Goal: Information Seeking & Learning: Learn about a topic

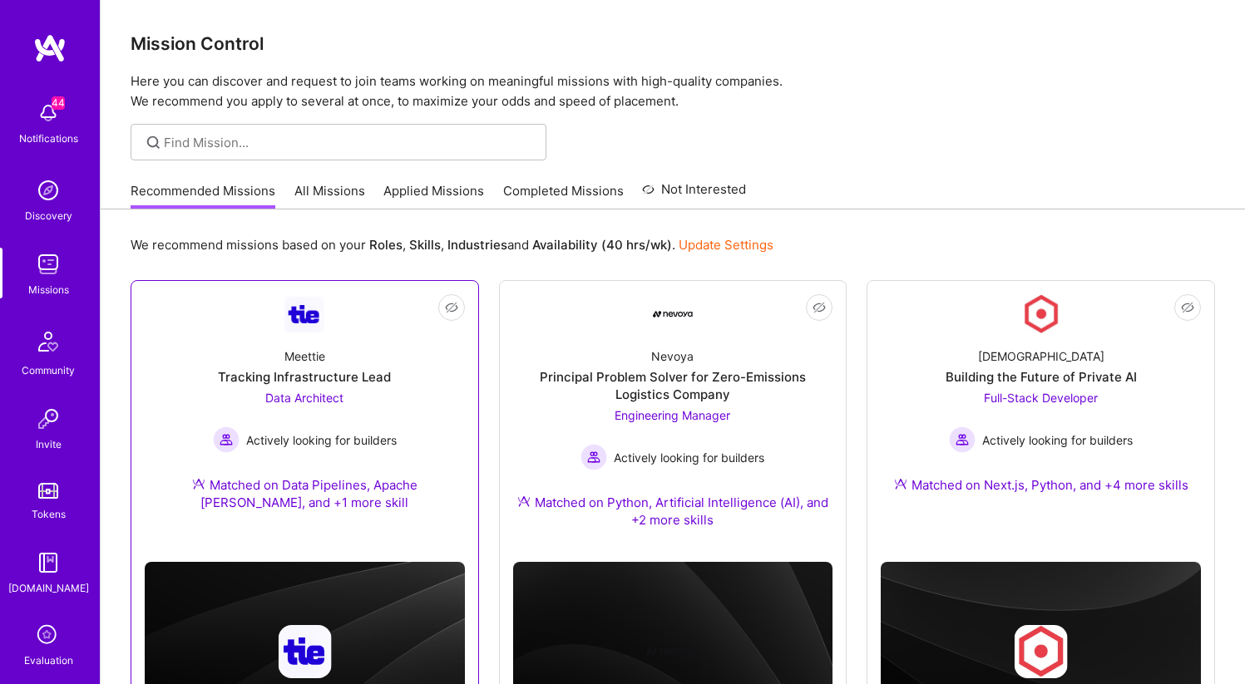
click at [322, 318] on img at bounding box center [304, 315] width 40 height 36
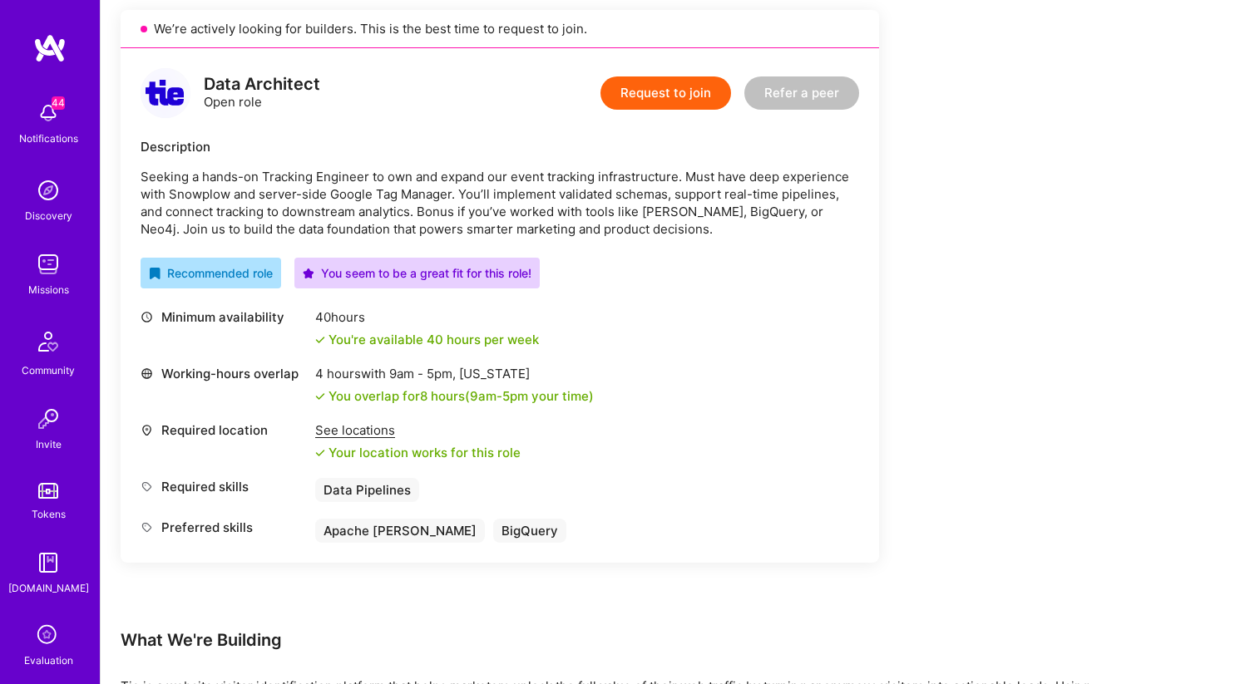
scroll to position [355, 0]
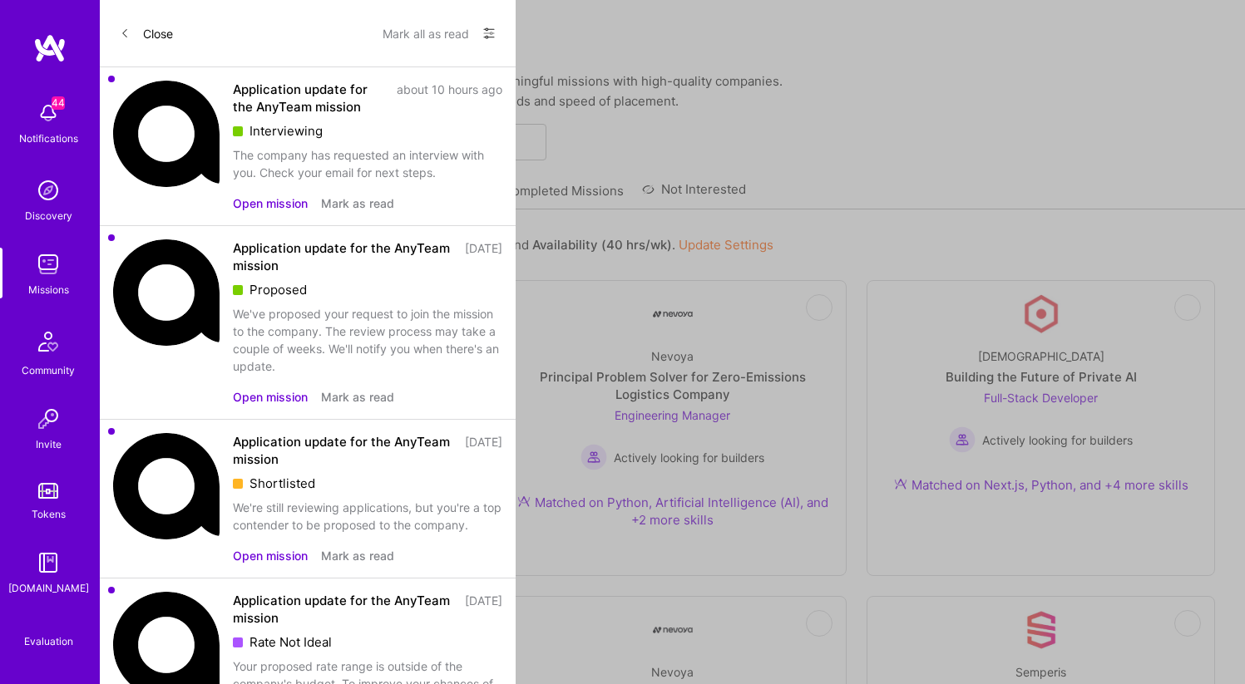
scroll to position [355, 0]
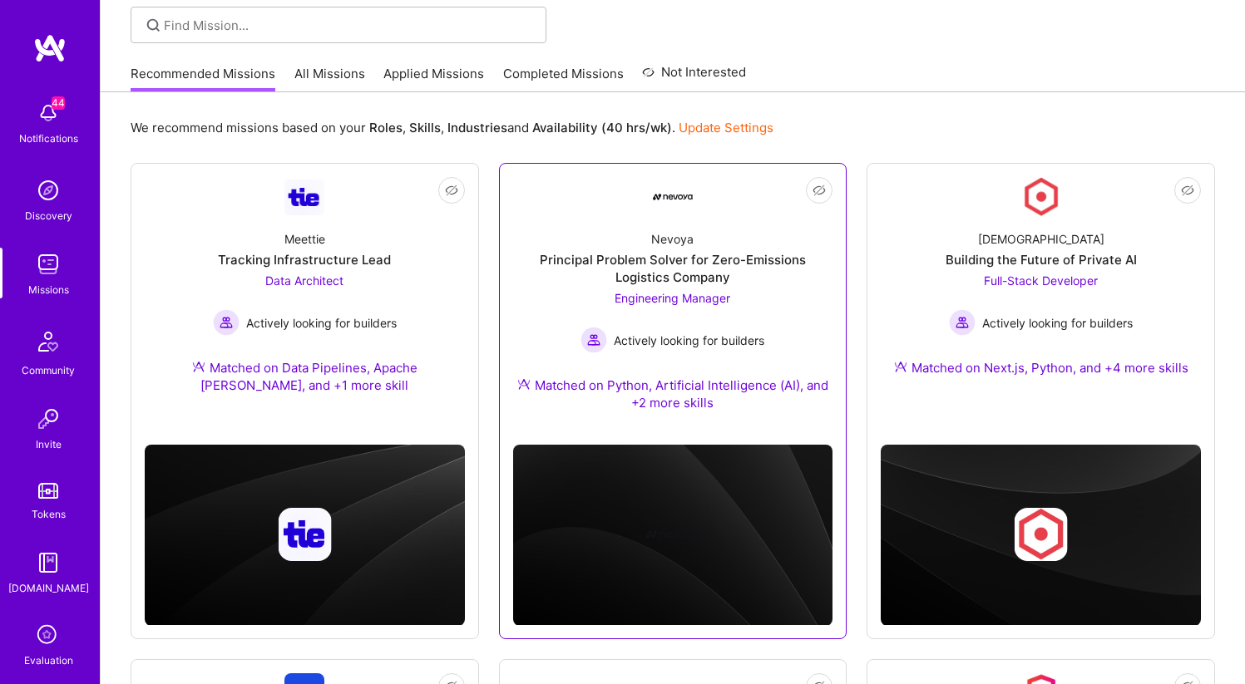
scroll to position [119, 0]
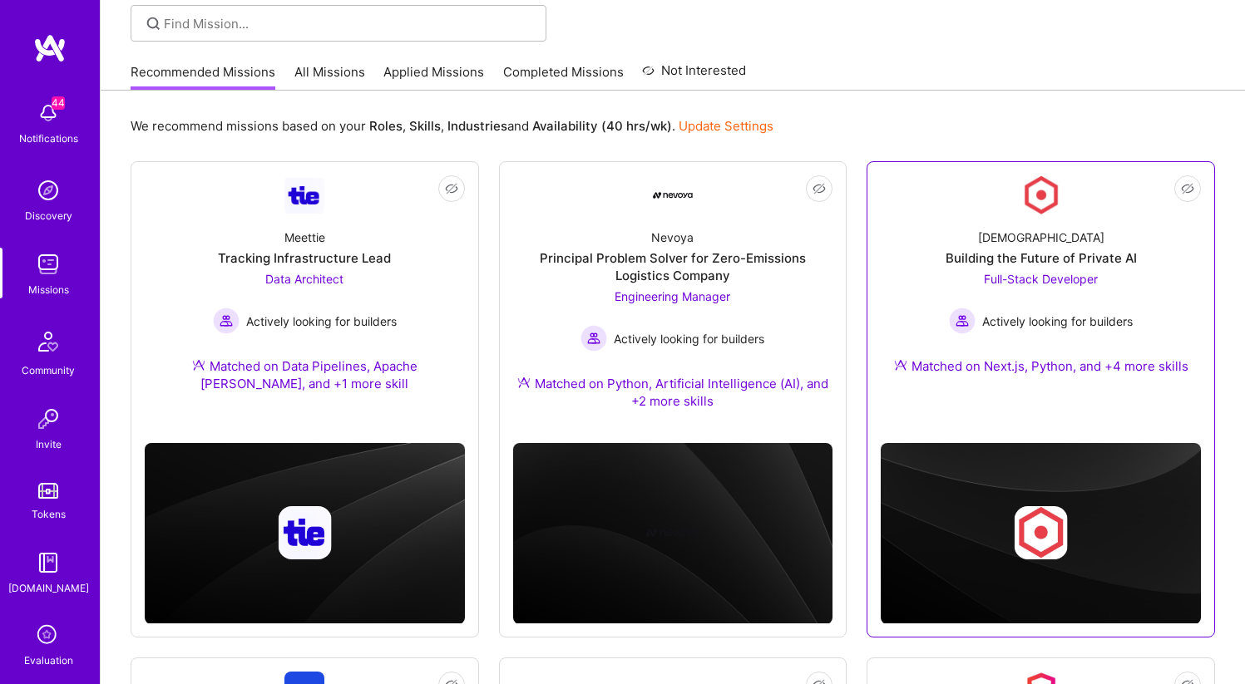
click at [1071, 237] on div "[DEMOGRAPHIC_DATA] Building the Future of Private AI Full-Stack Developer Activ…" at bounding box center [1040, 305] width 320 height 180
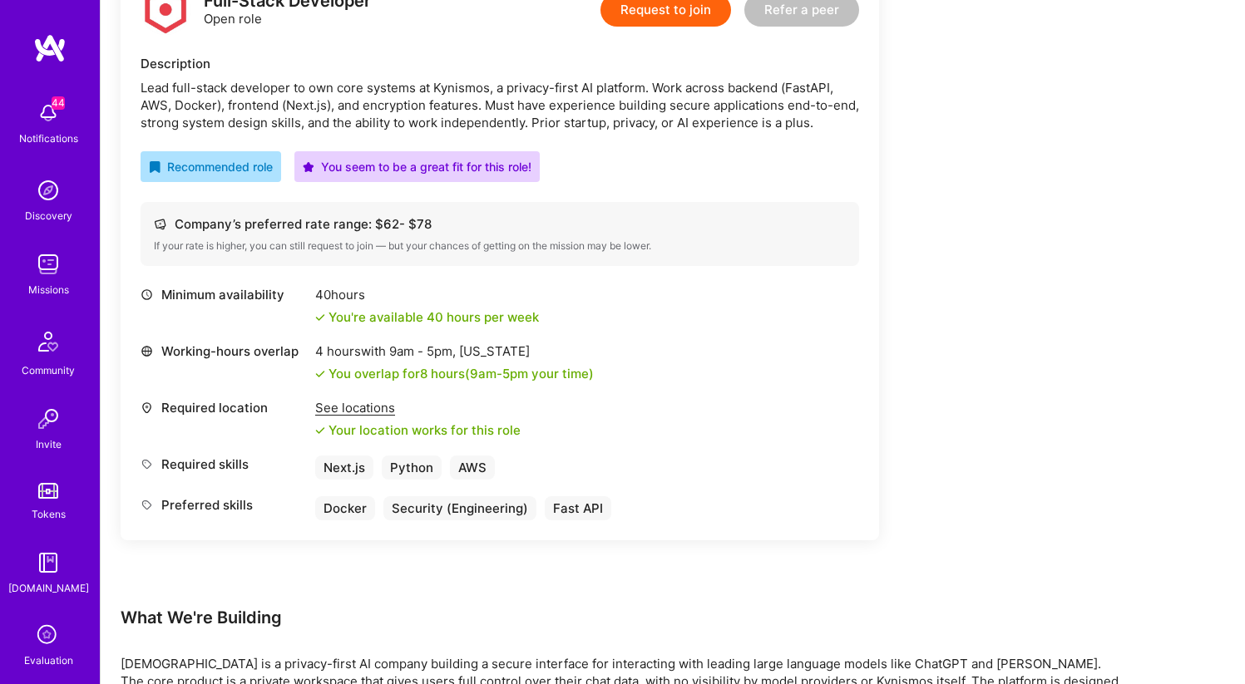
scroll to position [463, 0]
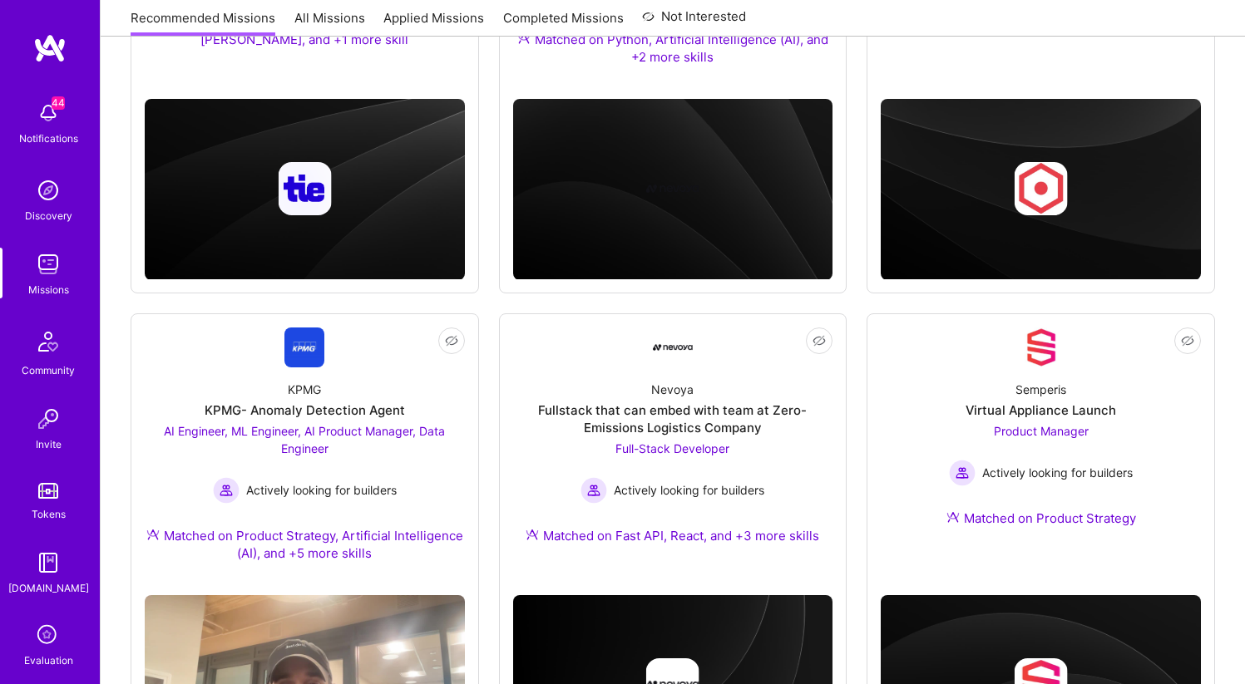
scroll to position [119, 0]
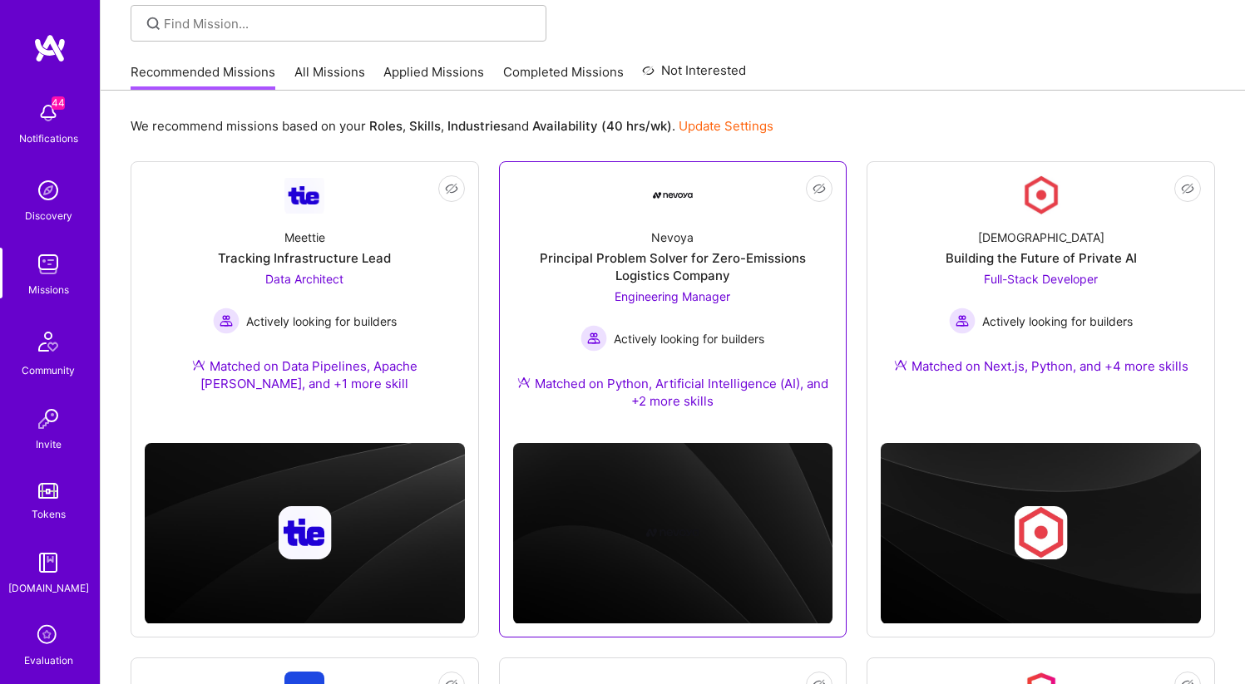
click at [737, 323] on div "Engineering Manager Actively looking for builders" at bounding box center [672, 320] width 184 height 64
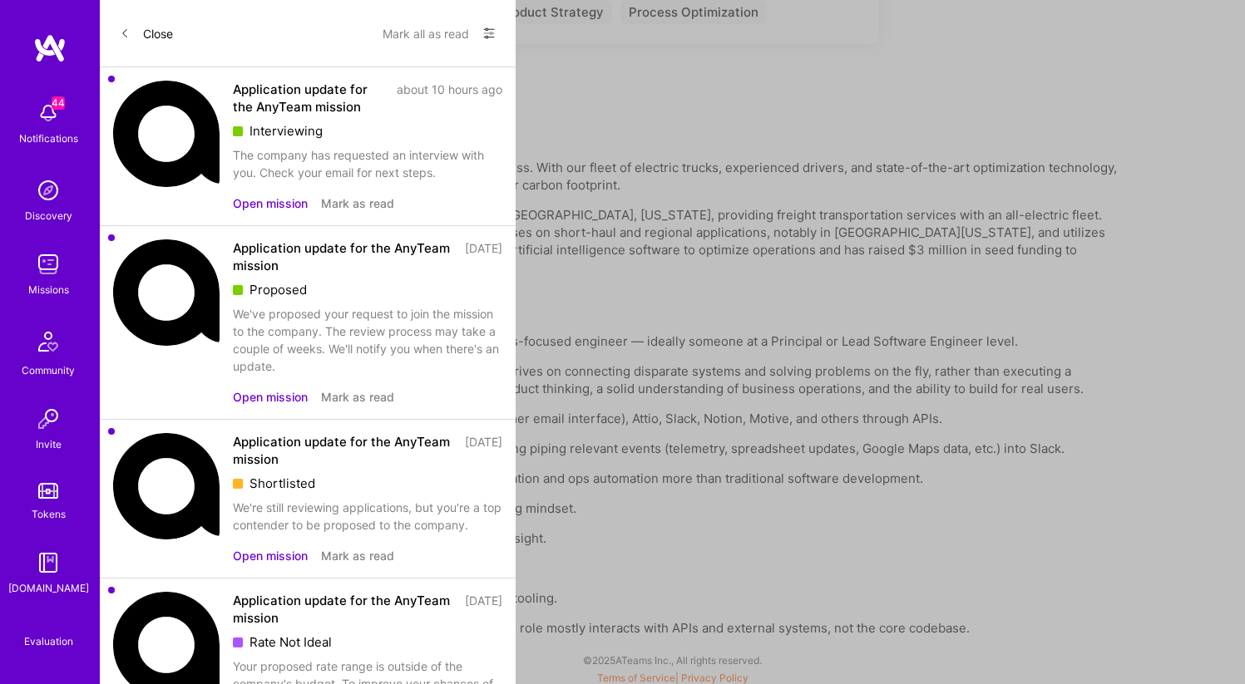
scroll to position [119, 0]
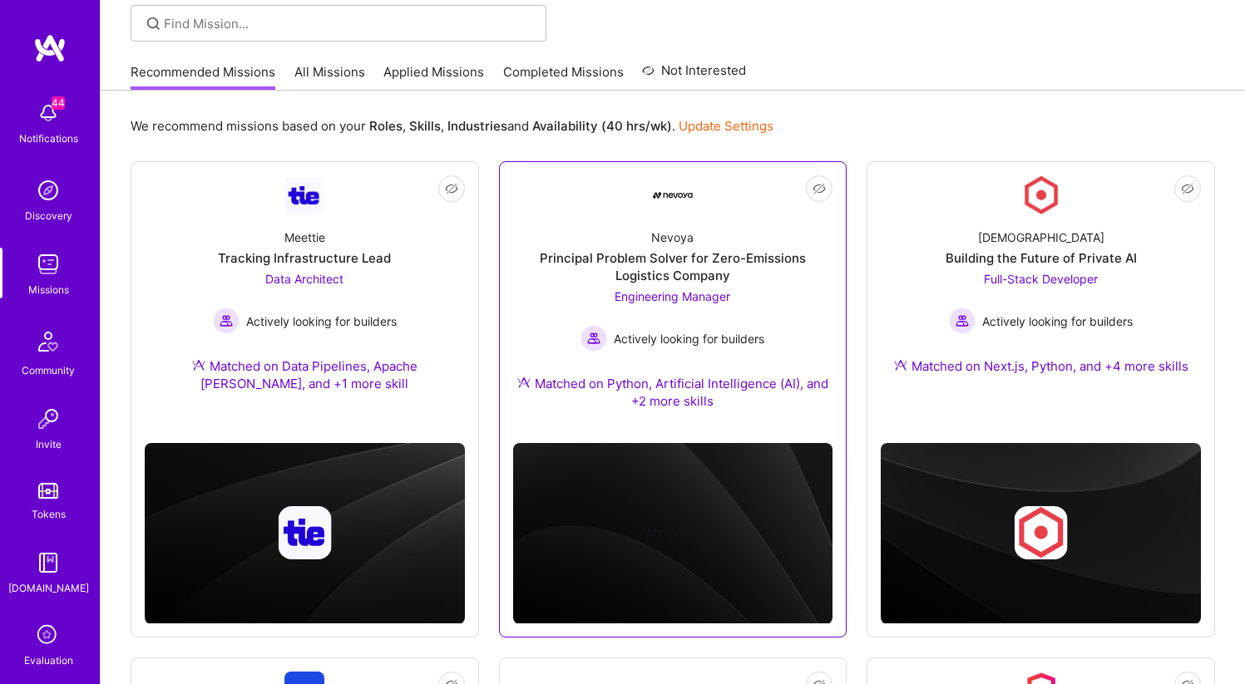
click at [681, 198] on img at bounding box center [673, 195] width 40 height 7
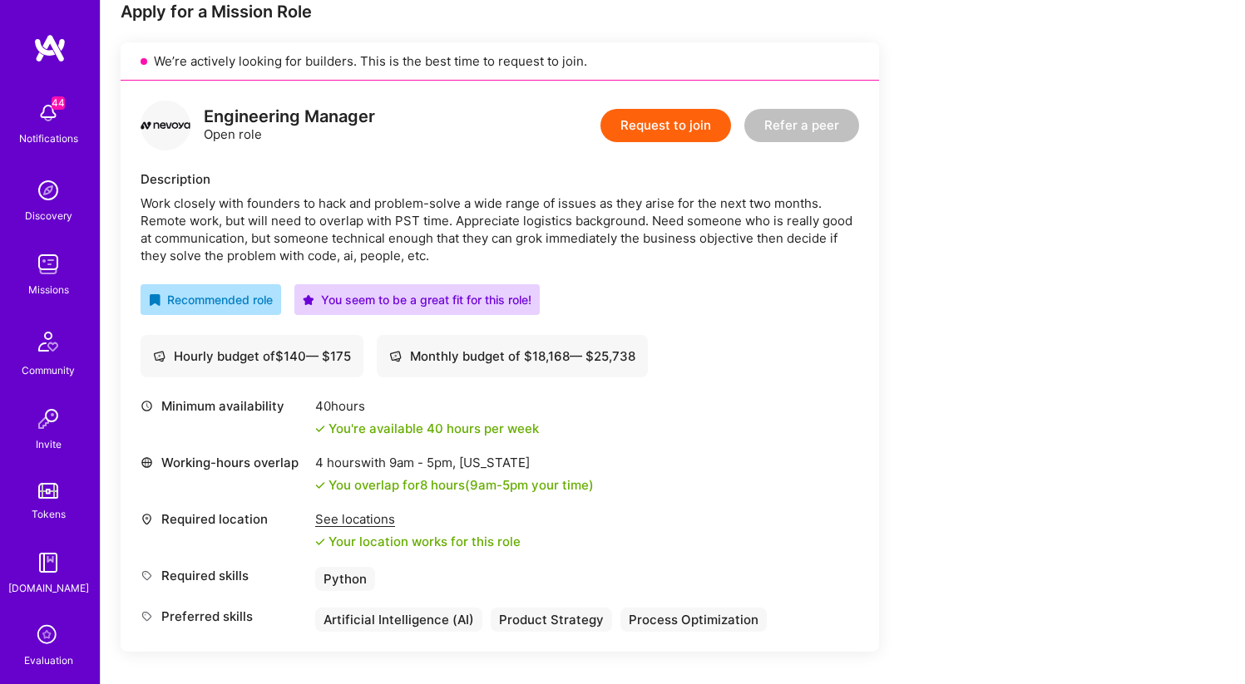
scroll to position [367, 0]
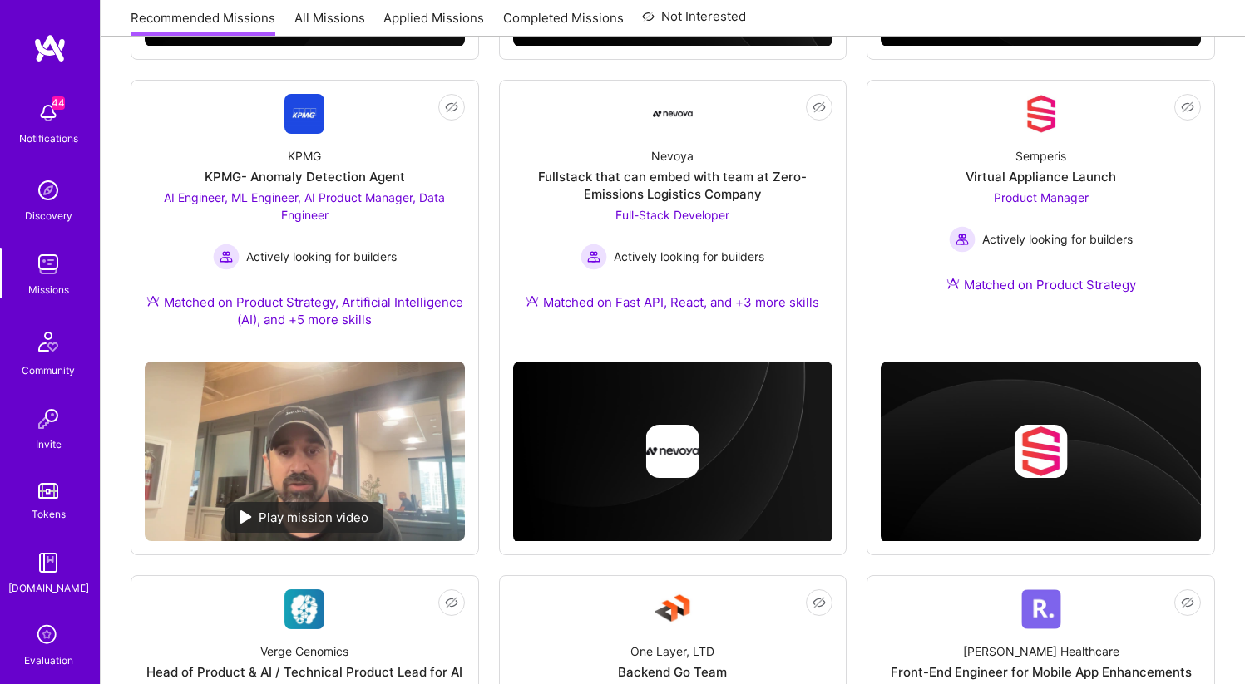
scroll to position [698, 0]
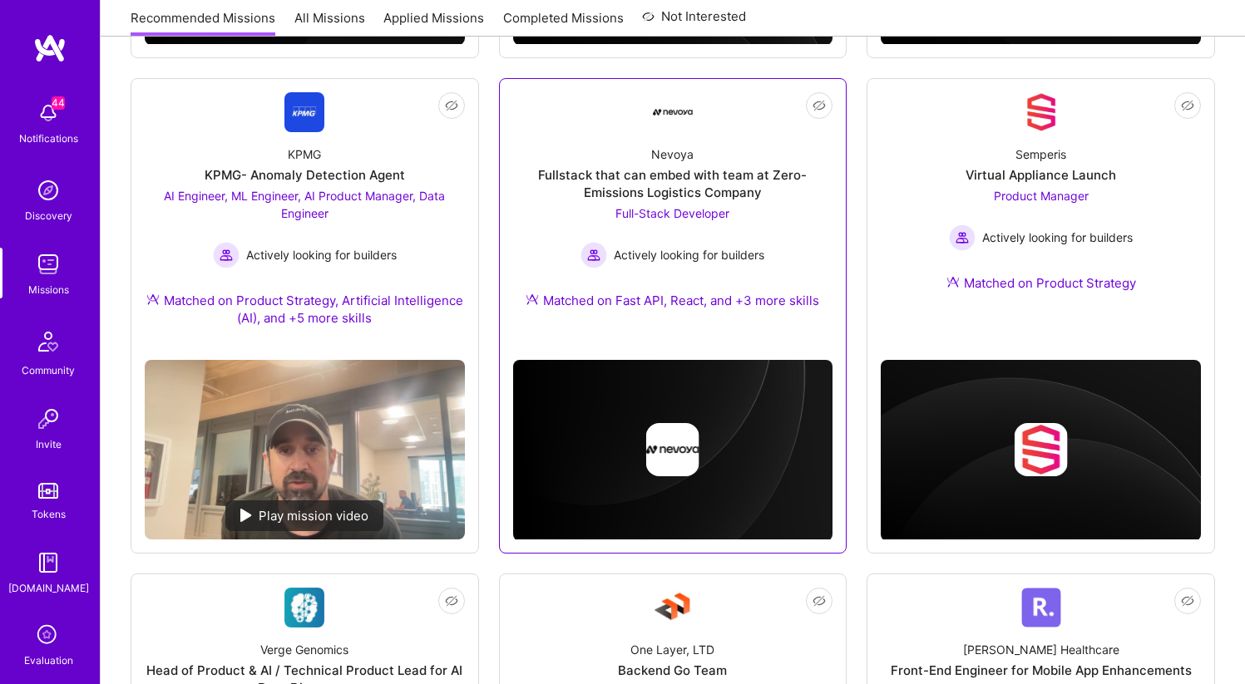
click at [672, 125] on img at bounding box center [673, 112] width 40 height 40
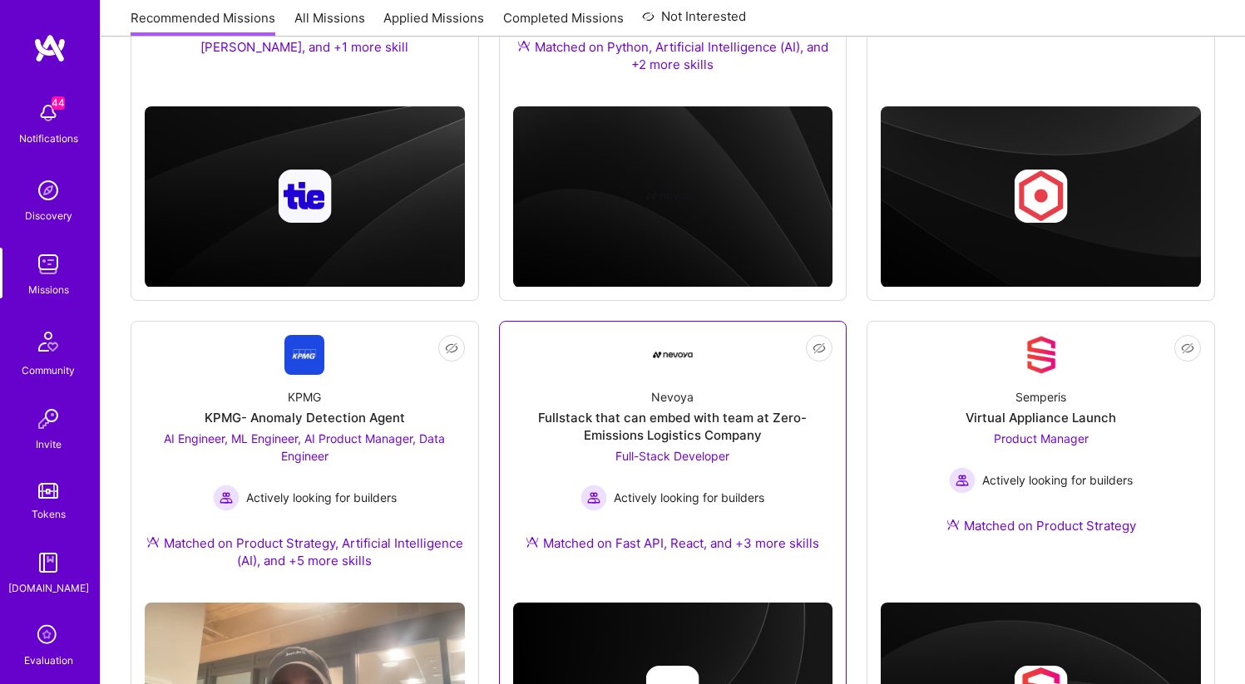
scroll to position [559, 0]
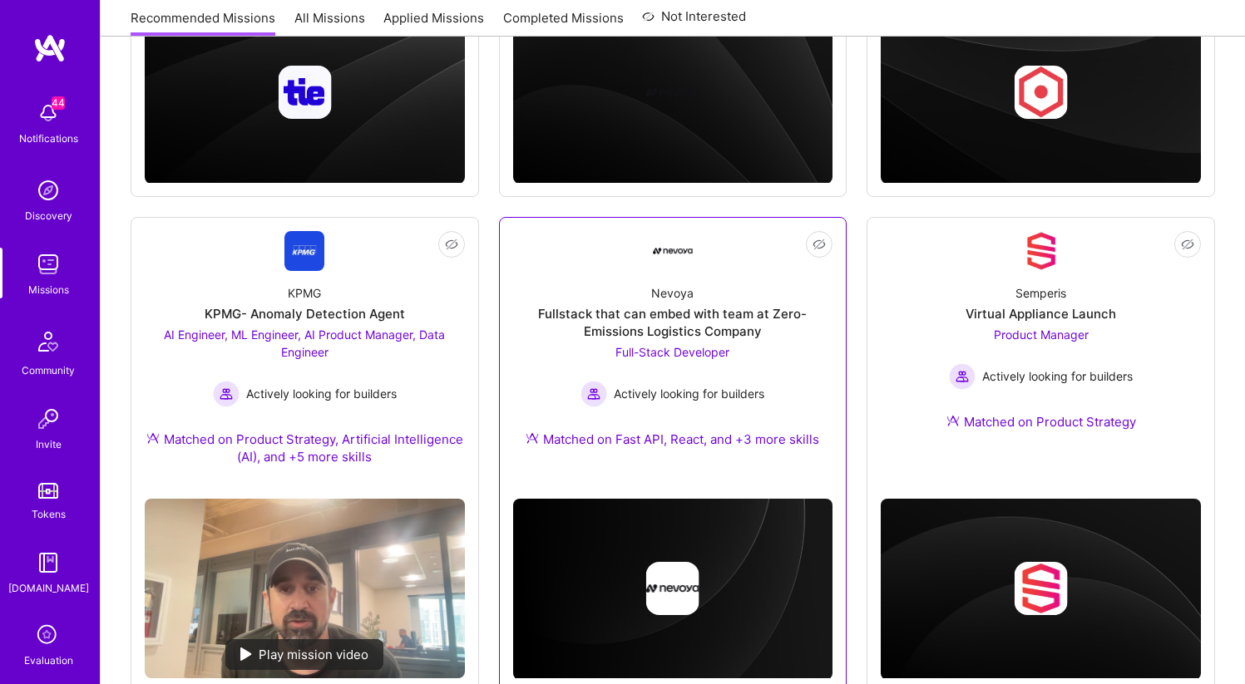
click at [681, 282] on div "Nevoya Fullstack that can embed with team at Zero-Emissions Logistics Company F…" at bounding box center [673, 369] width 320 height 197
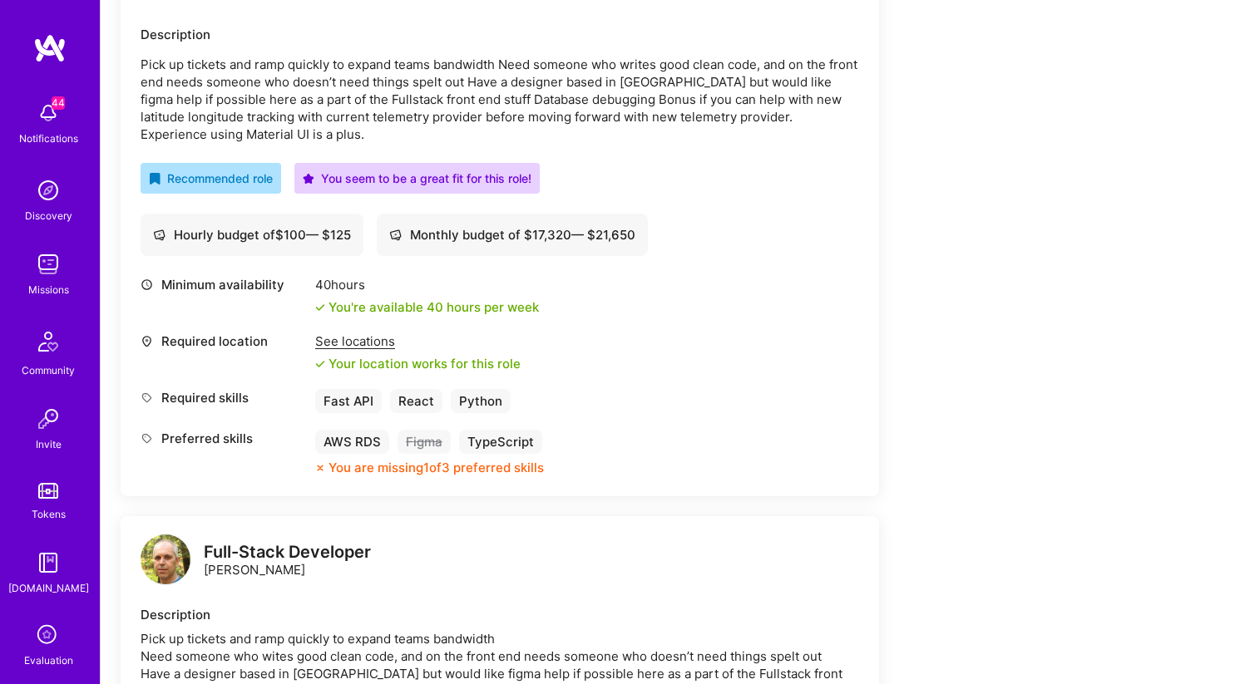
scroll to position [474, 0]
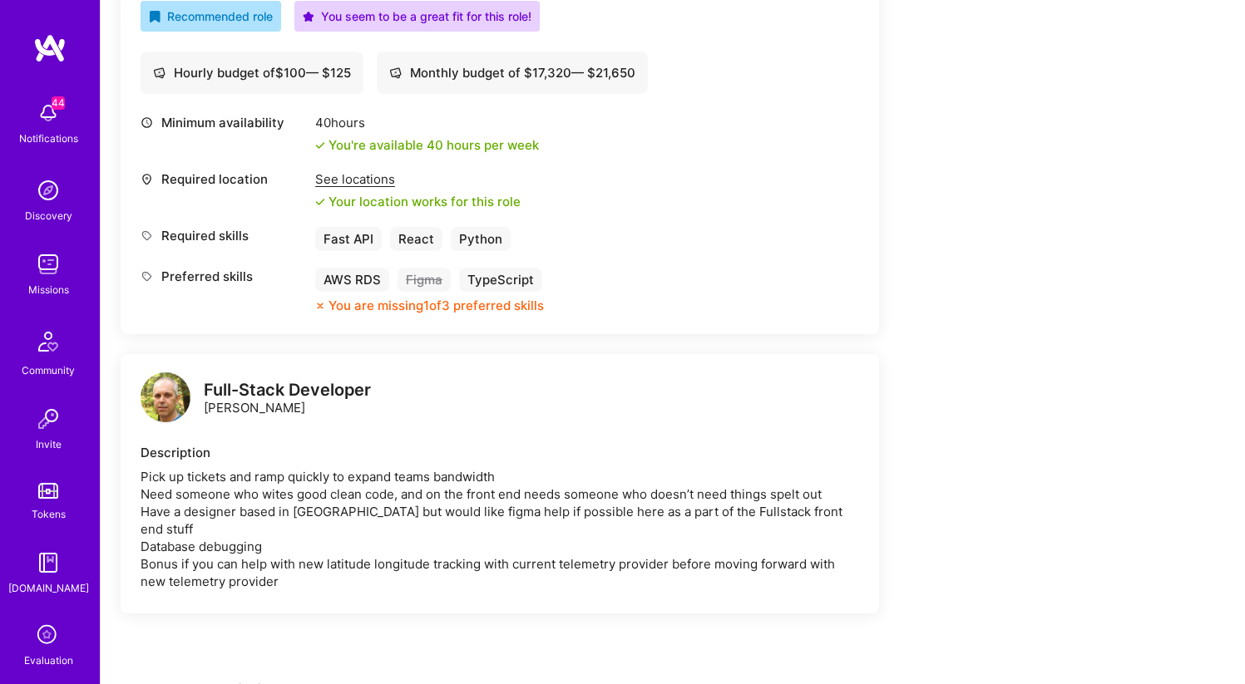
scroll to position [654, 0]
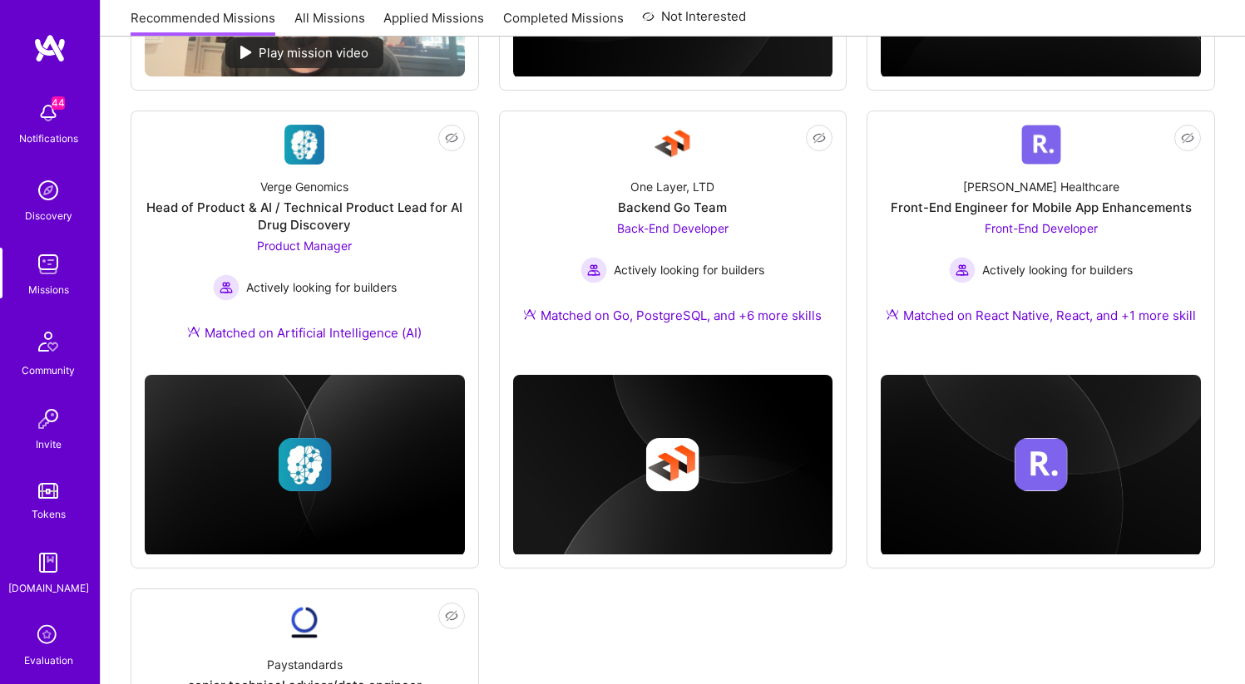
scroll to position [1161, 0]
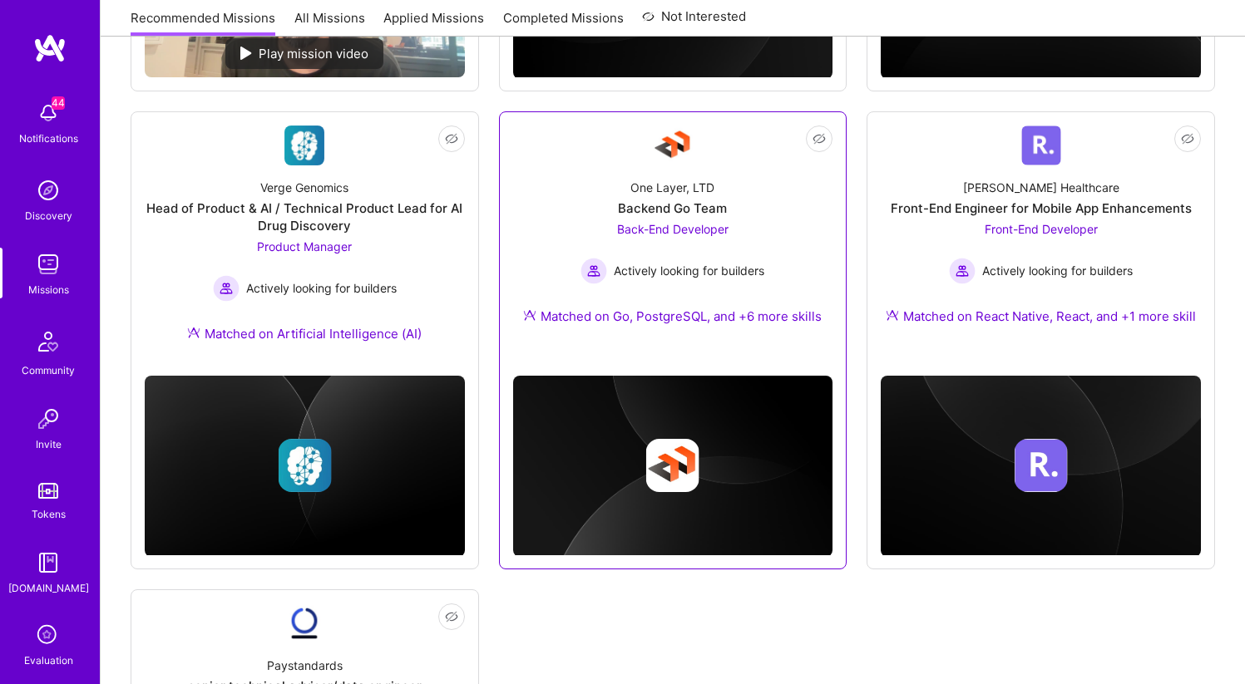
click at [689, 217] on div "One Layer, LTD Backend Go Team Back-End Developer Actively looking for builders…" at bounding box center [673, 255] width 320 height 180
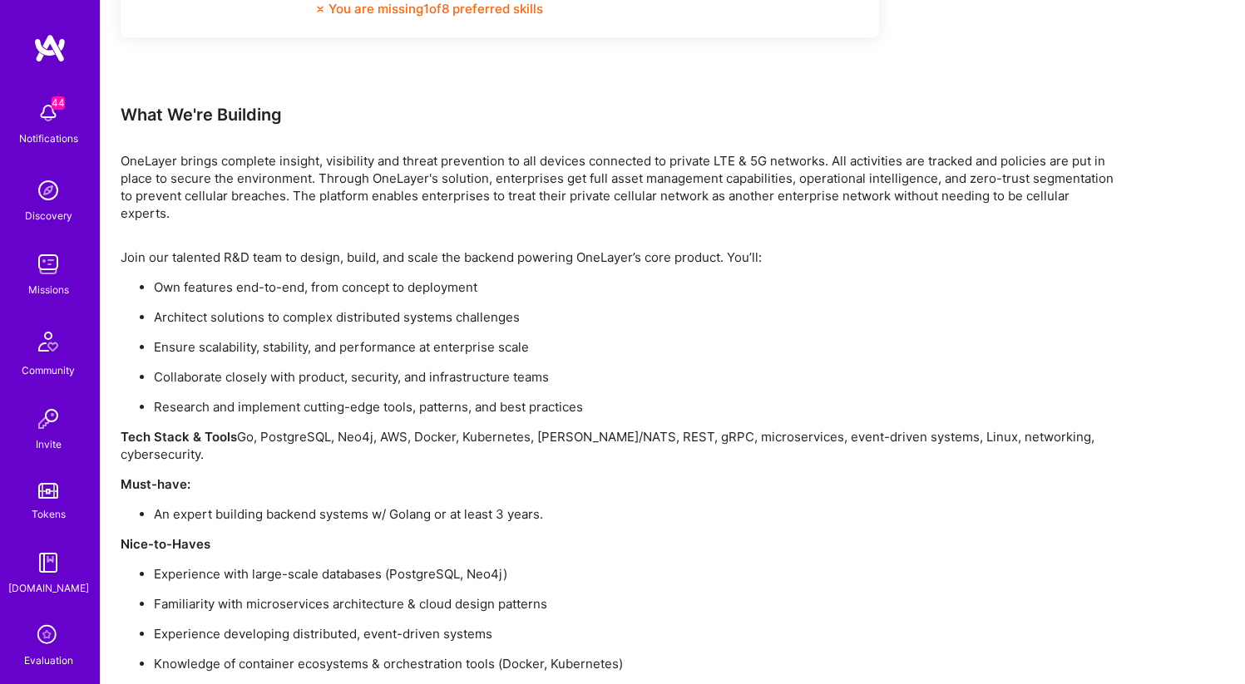
scroll to position [1140, 0]
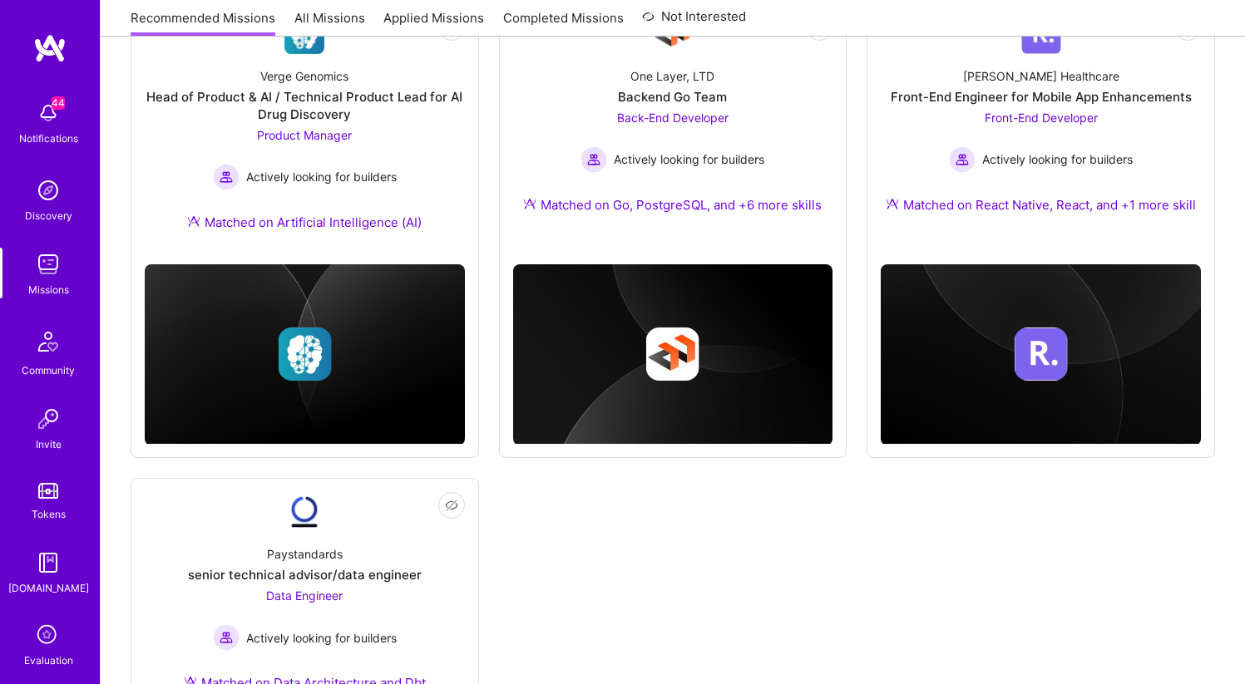
scroll to position [1274, 0]
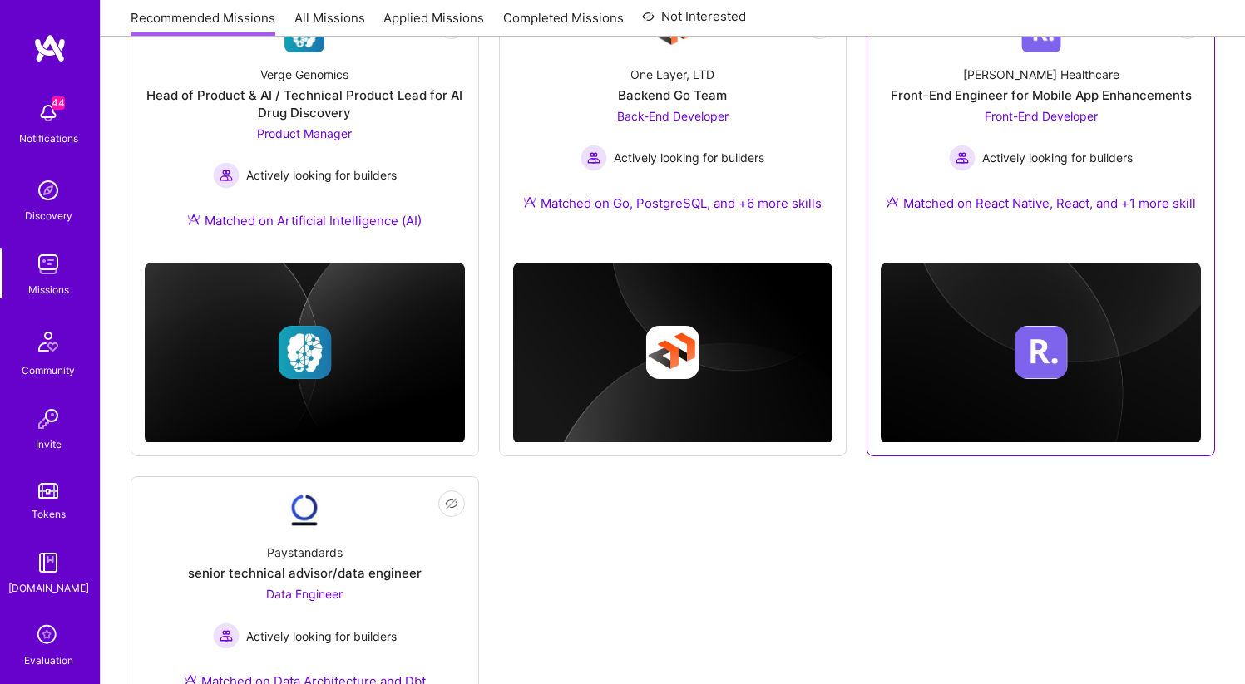
click at [1072, 98] on div "Front-End Engineer for Mobile App Enhancements" at bounding box center [1040, 94] width 301 height 17
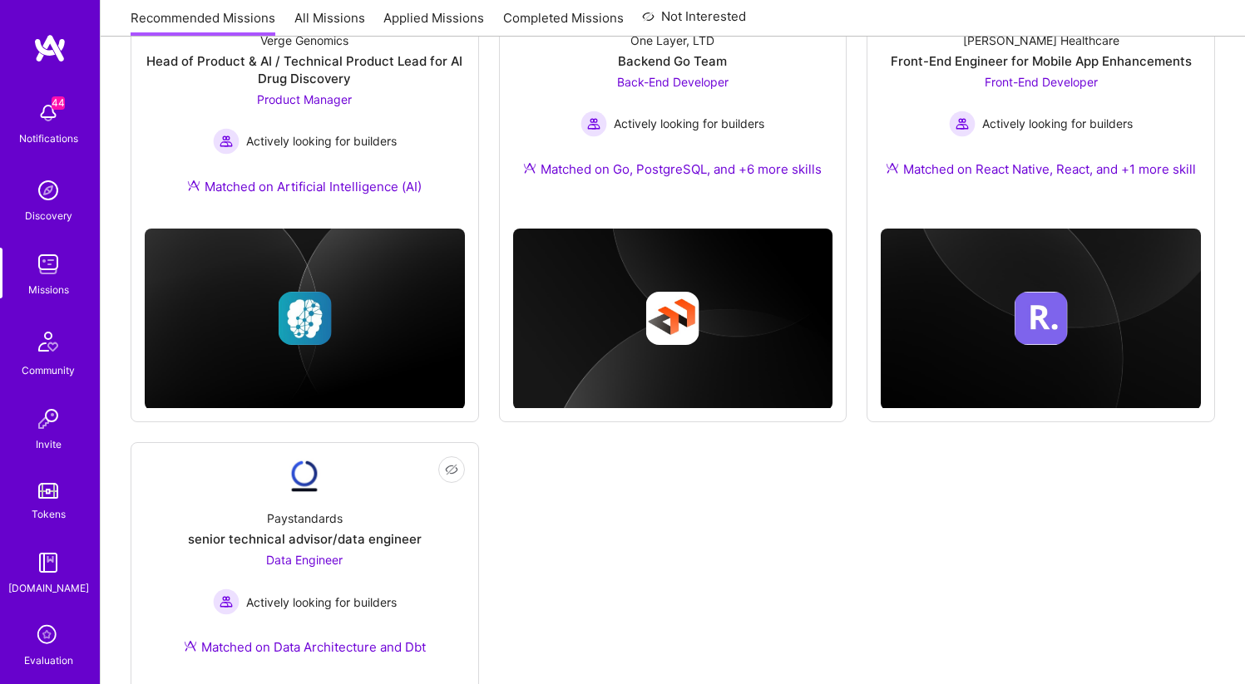
scroll to position [1314, 0]
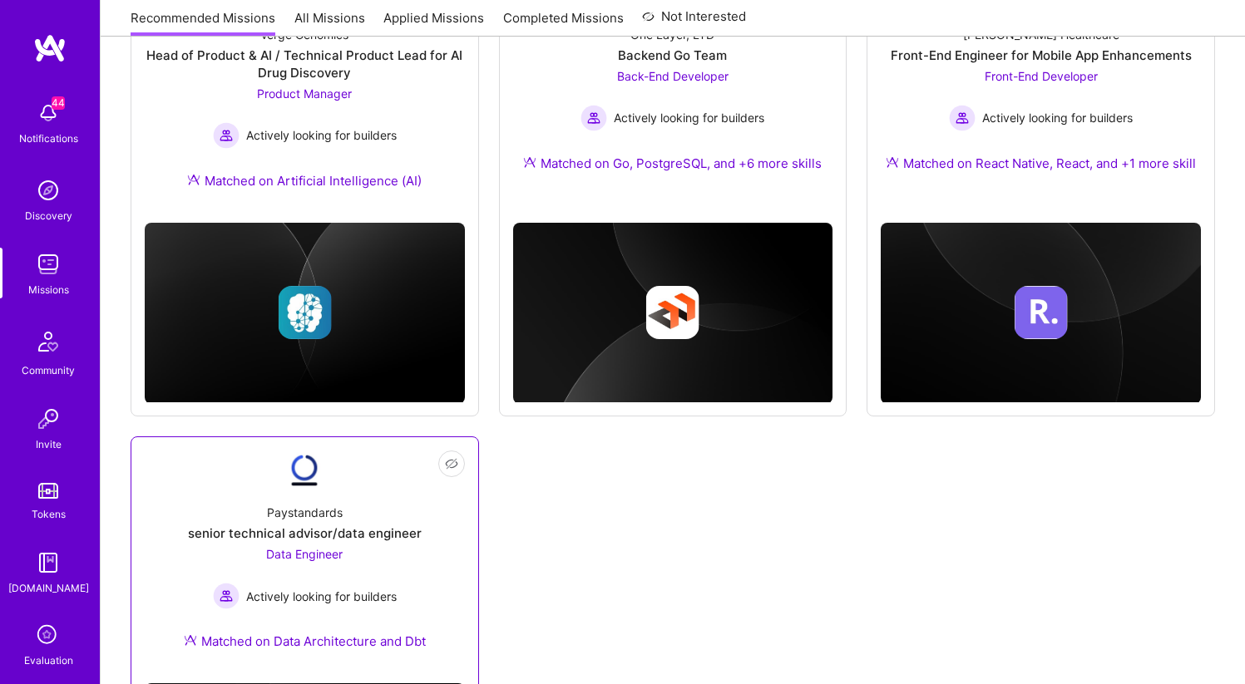
click at [343, 545] on div "Paystandards senior technical advisor/data engineer Data Engineer Actively look…" at bounding box center [305, 580] width 320 height 180
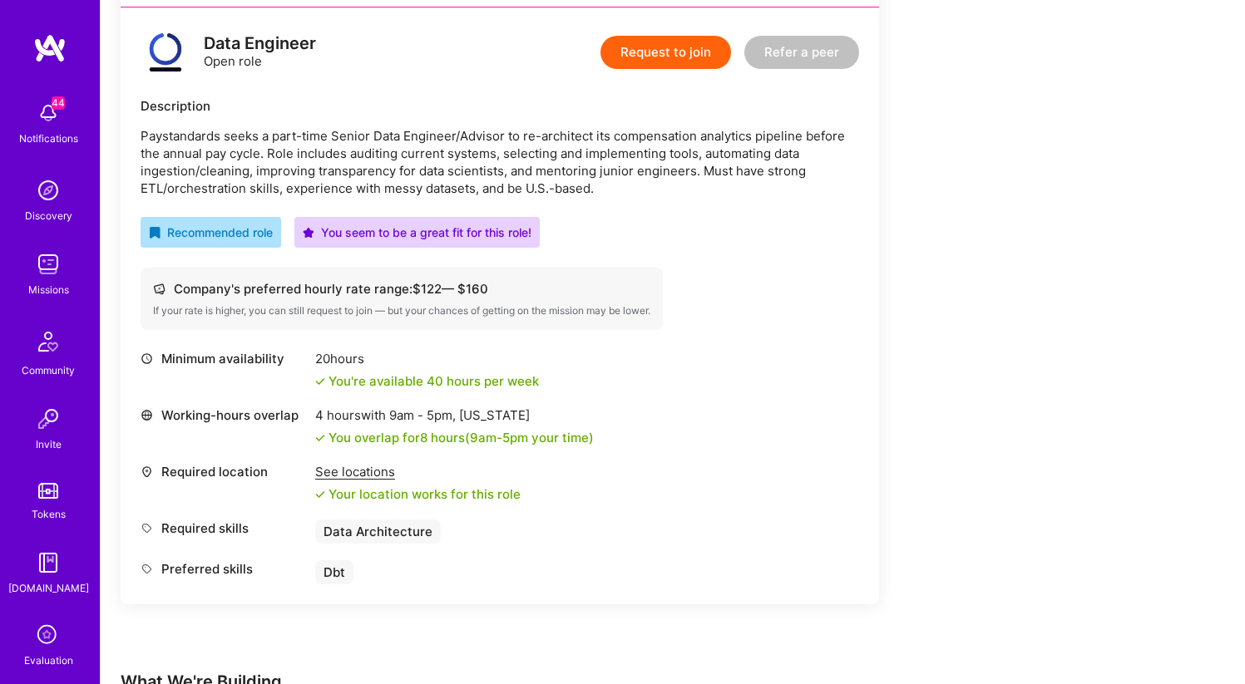
scroll to position [417, 0]
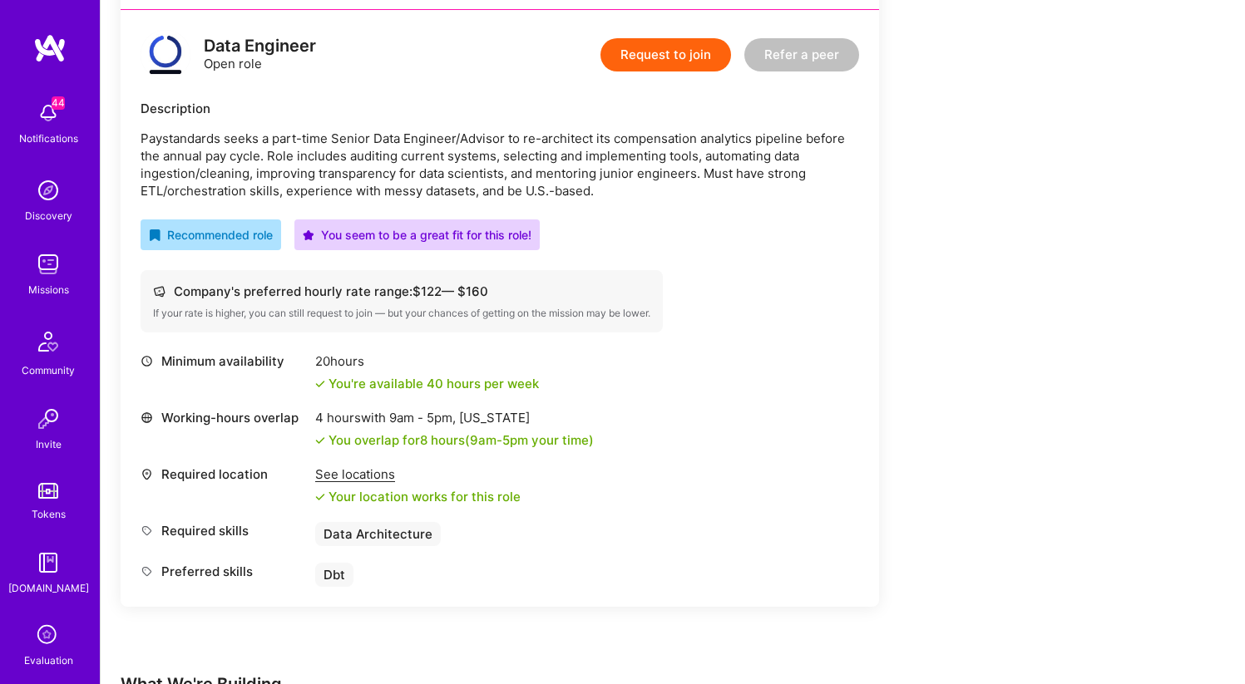
click at [630, 147] on p "Paystandards seeks a part-time Senior Data Engineer/Advisor to re-architect its…" at bounding box center [499, 165] width 718 height 70
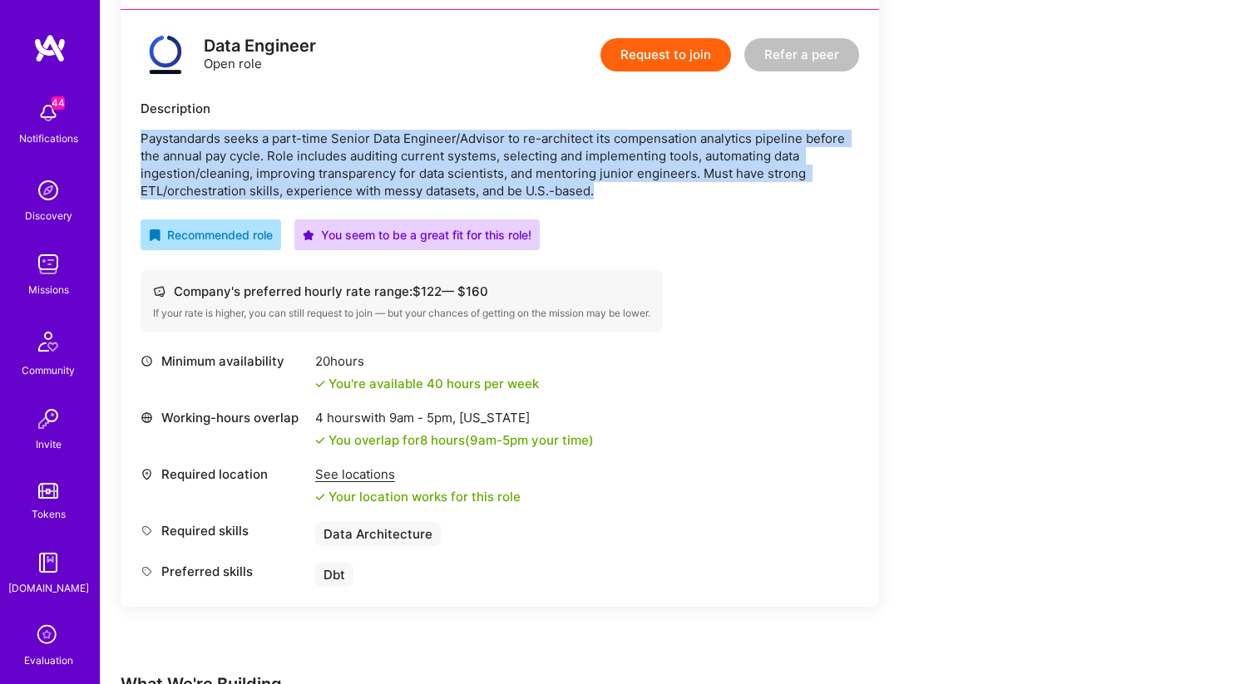
click at [630, 147] on p "Paystandards seeks a part-time Senior Data Engineer/Advisor to re-architect its…" at bounding box center [499, 165] width 718 height 70
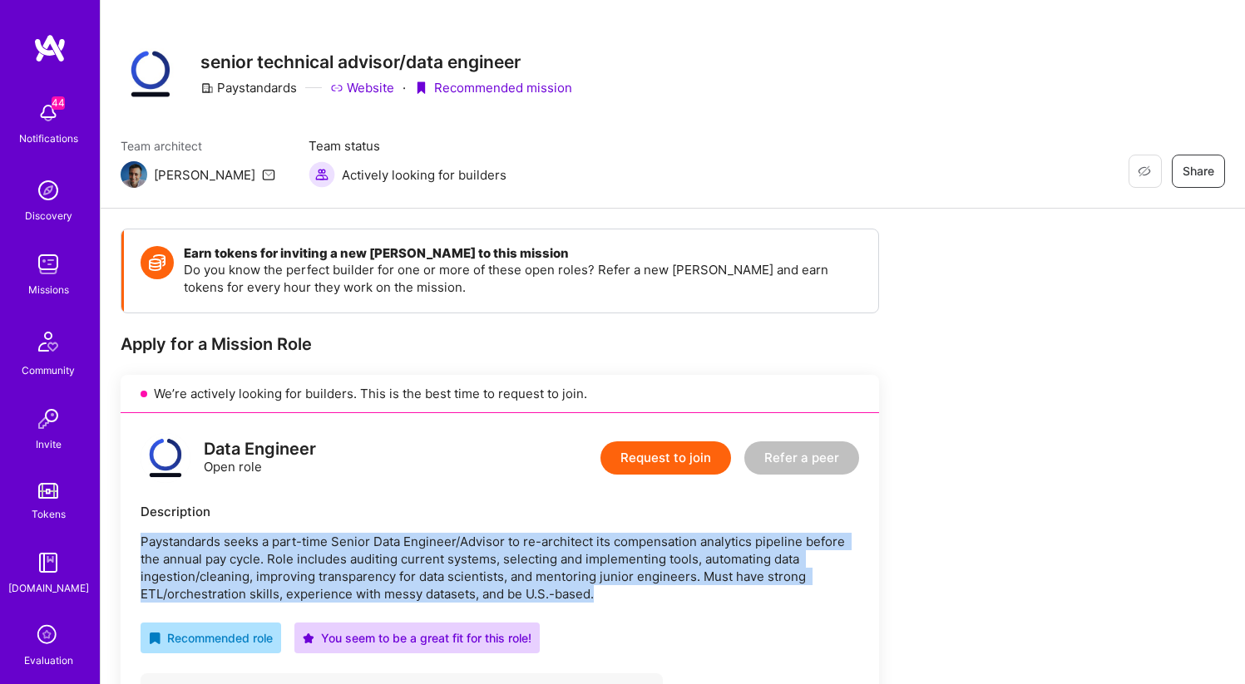
scroll to position [0, 0]
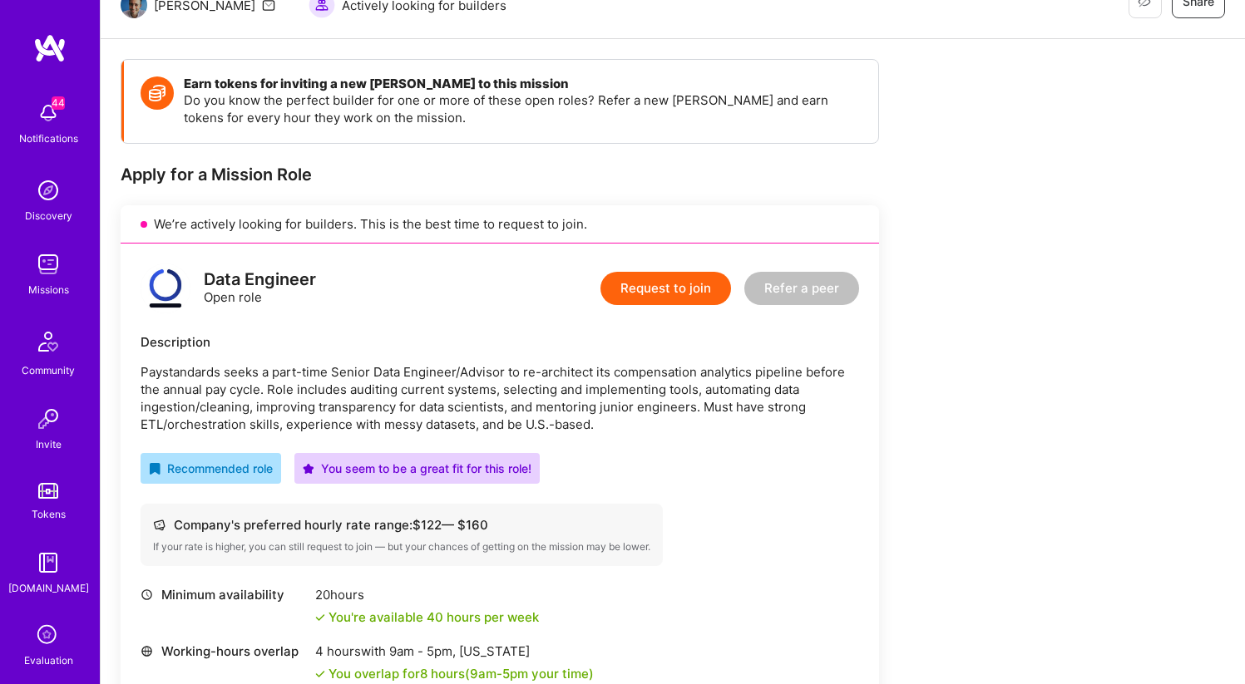
click at [470, 373] on p "Paystandards seeks a part-time Senior Data Engineer/Advisor to re-architect its…" at bounding box center [499, 398] width 718 height 70
